Goal: Task Accomplishment & Management: Use online tool/utility

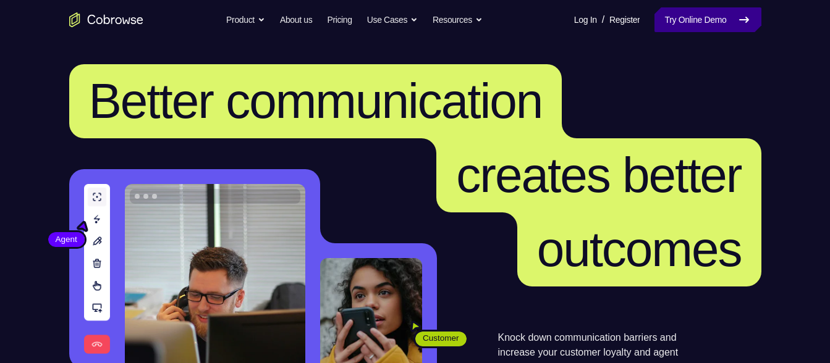
click at [709, 24] on link "Try Online Demo" at bounding box center [707, 19] width 106 height 25
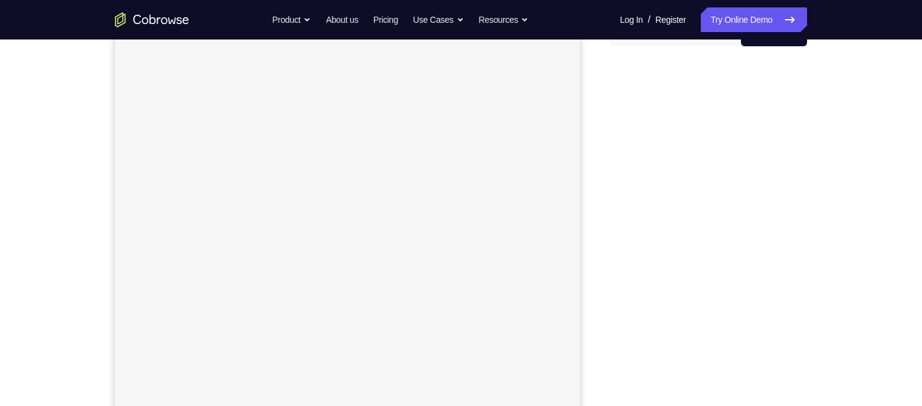
scroll to position [138, 0]
